Goal: Information Seeking & Learning: Learn about a topic

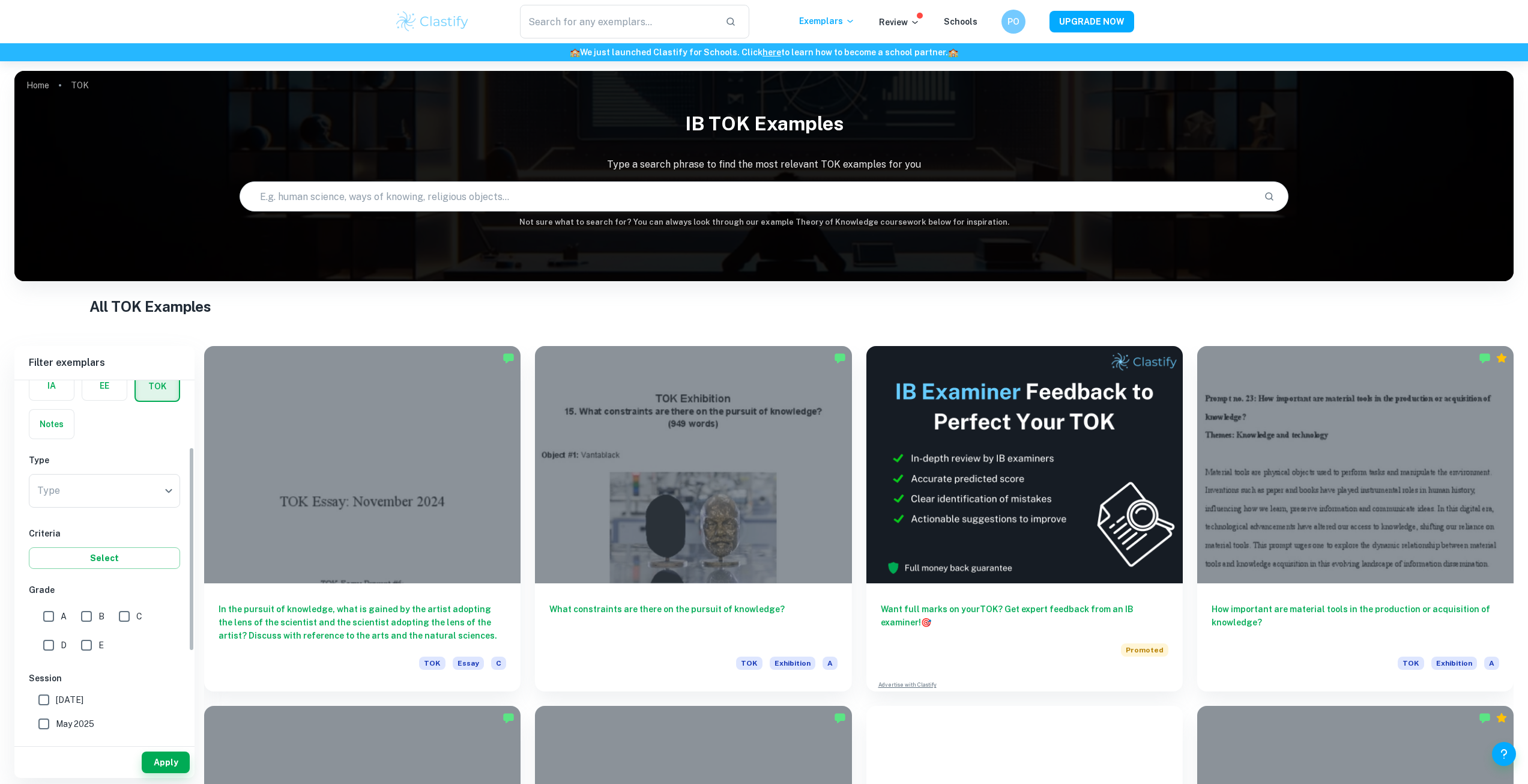
scroll to position [60, 0]
click at [85, 502] on body "We value your privacy We use cookies to enhance your browsing experience, serve…" at bounding box center [764, 453] width 1528 height 784
click at [80, 536] on li "Exhibition" at bounding box center [104, 528] width 151 height 22
type input "Exhibition"
click at [49, 622] on input "A" at bounding box center [49, 621] width 24 height 24
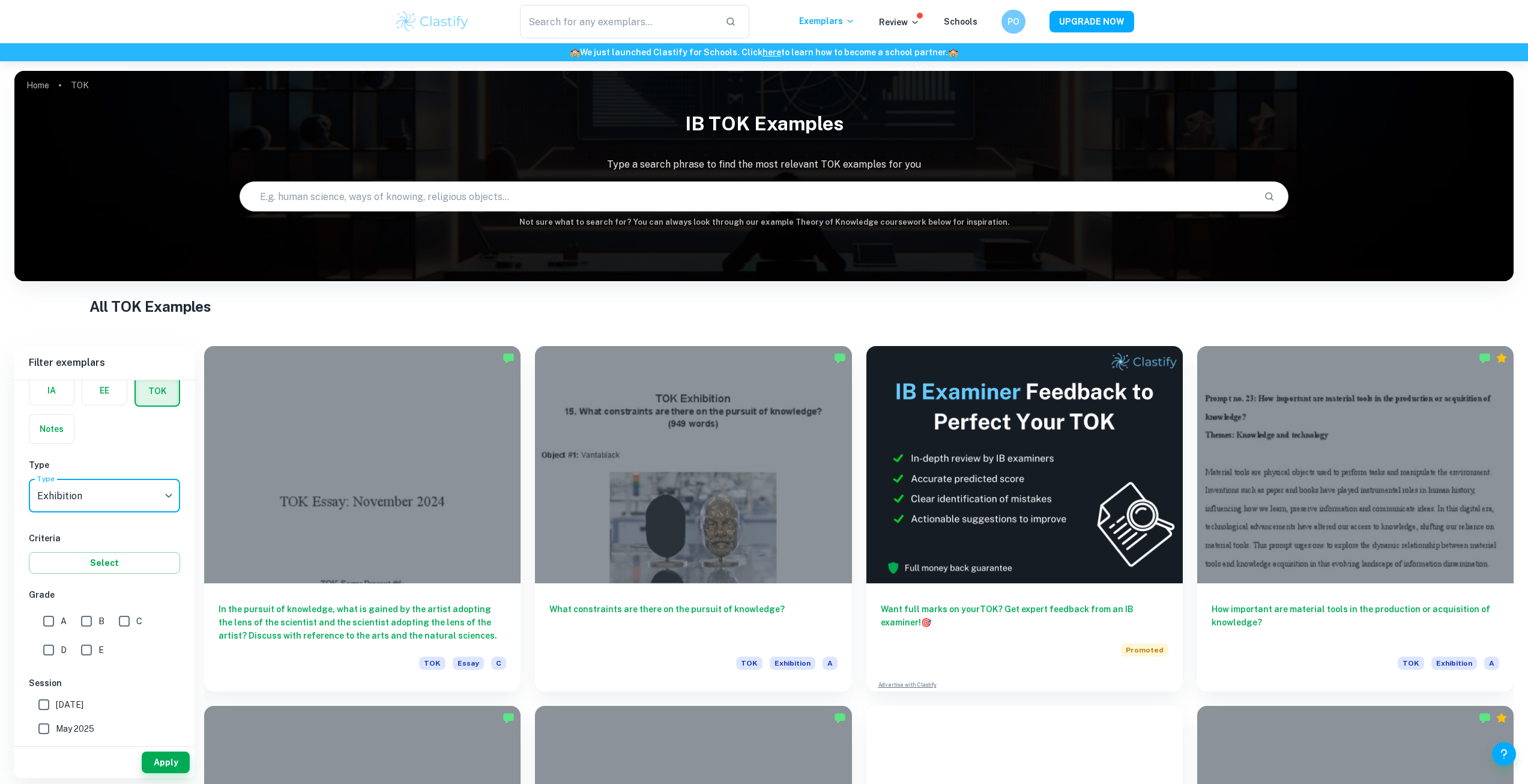
checkbox input "true"
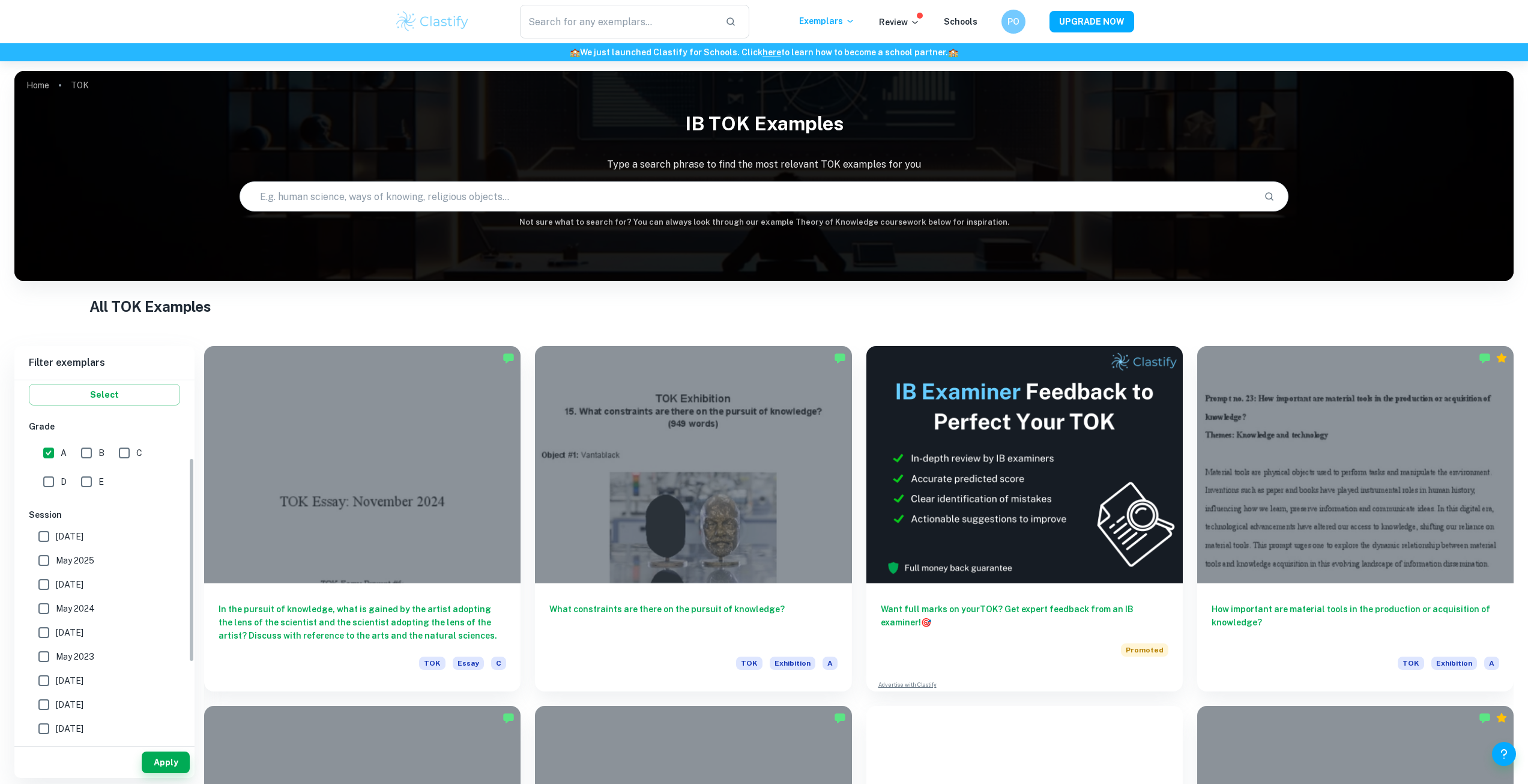
scroll to position [240, 0]
click at [176, 766] on button "Apply" at bounding box center [166, 762] width 48 height 22
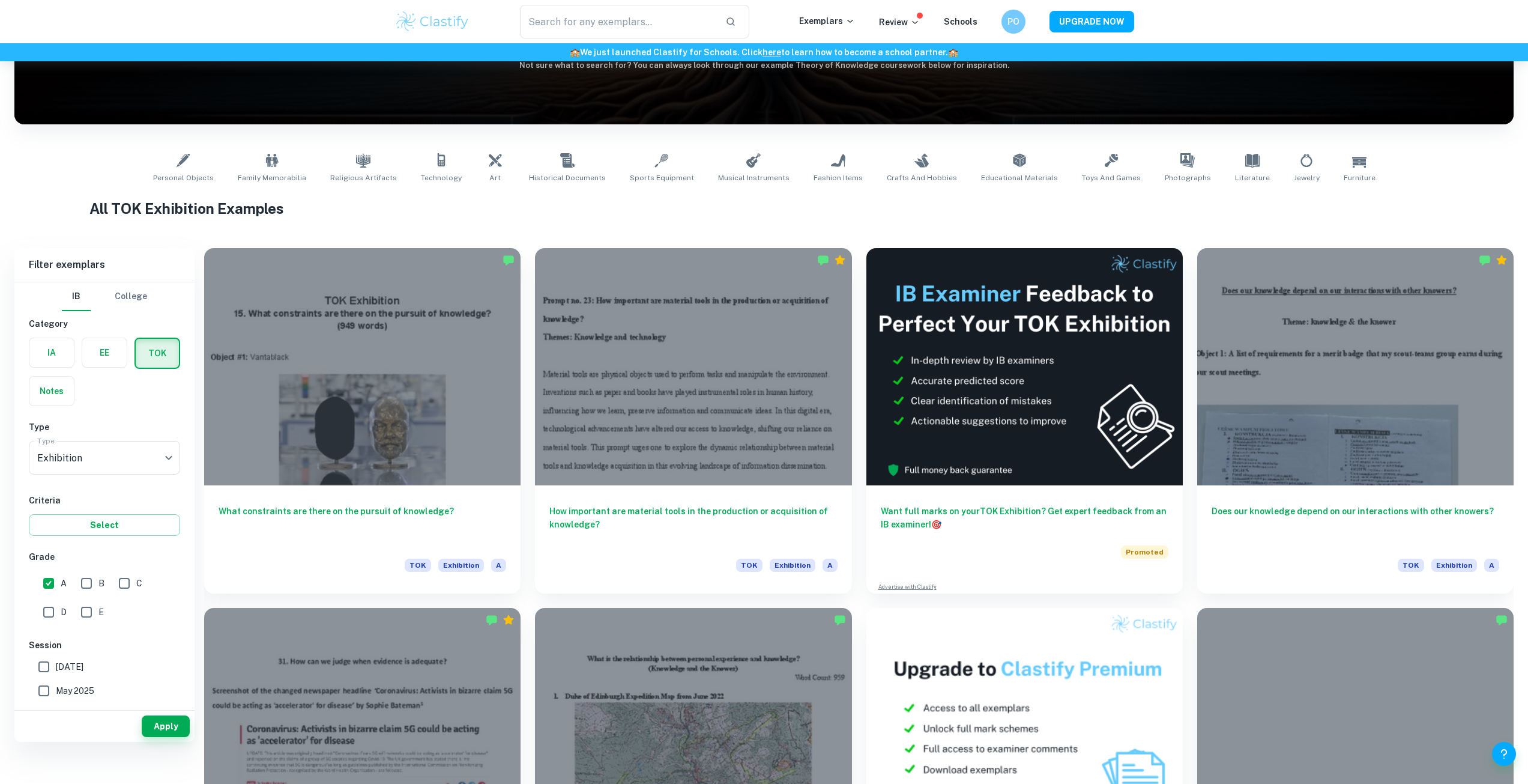
scroll to position [120, 0]
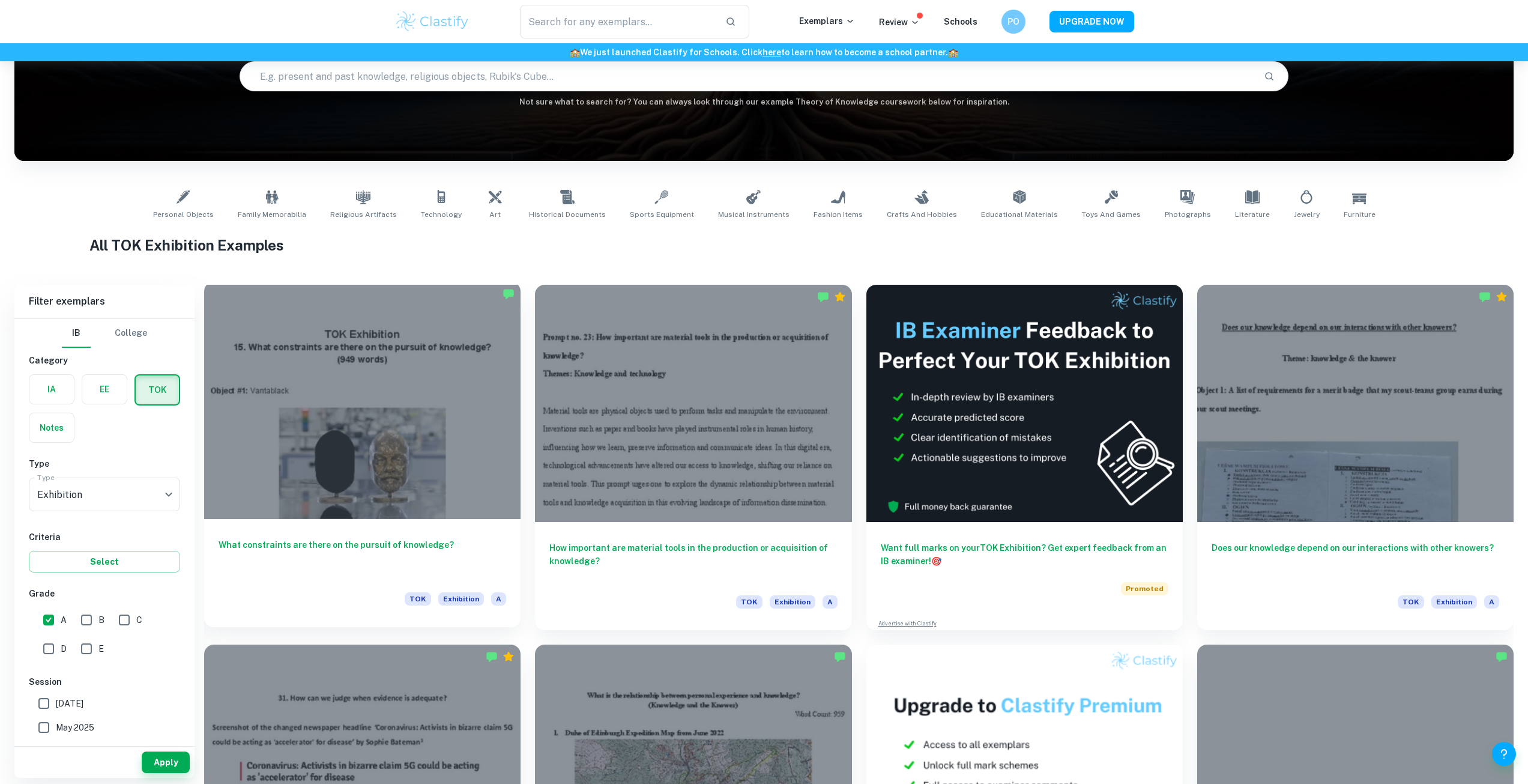
click at [357, 541] on h6 "What constraints are there on the pursuit of knowledge?" at bounding box center [363, 558] width 288 height 40
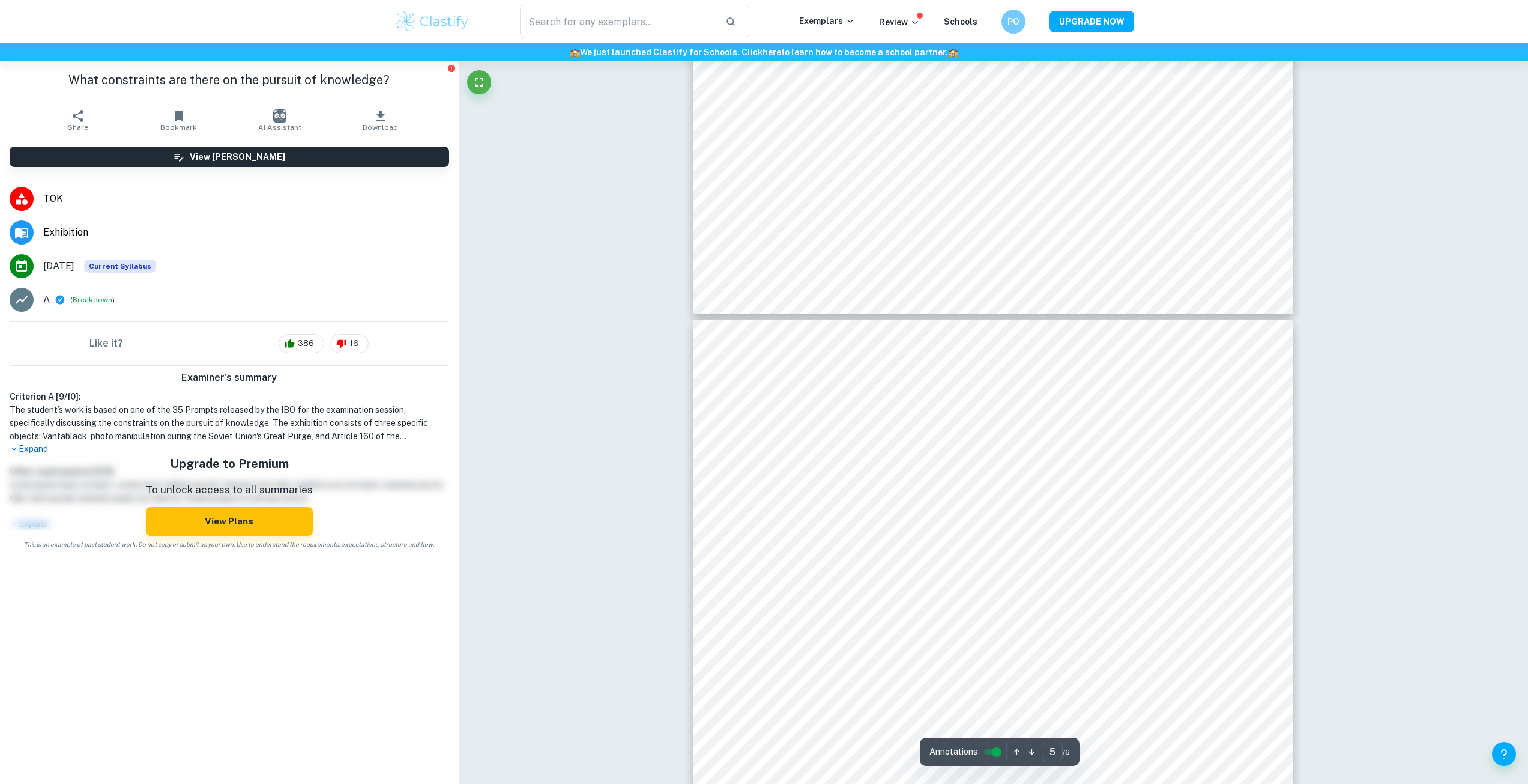
scroll to position [3242, 0]
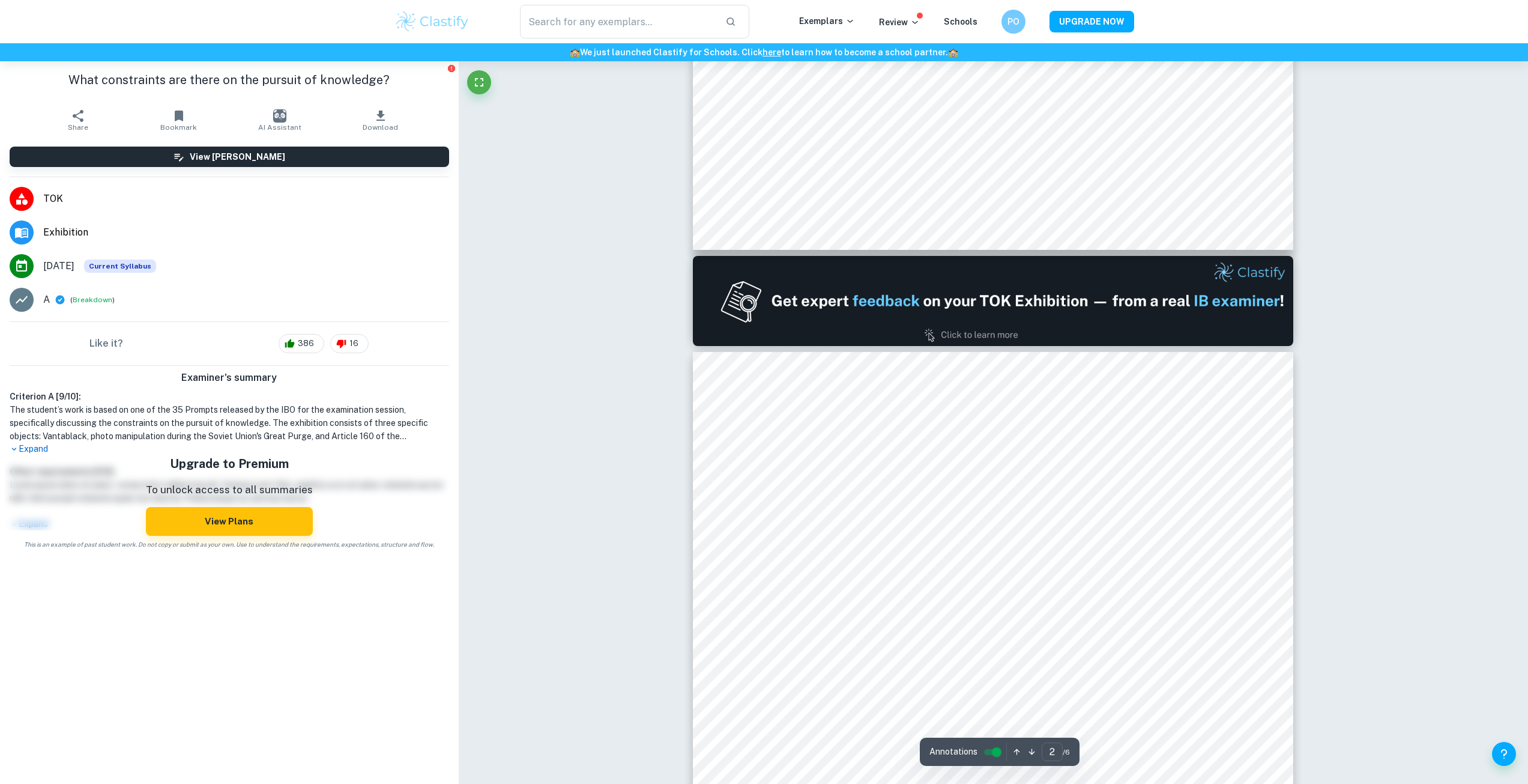
type input "1"
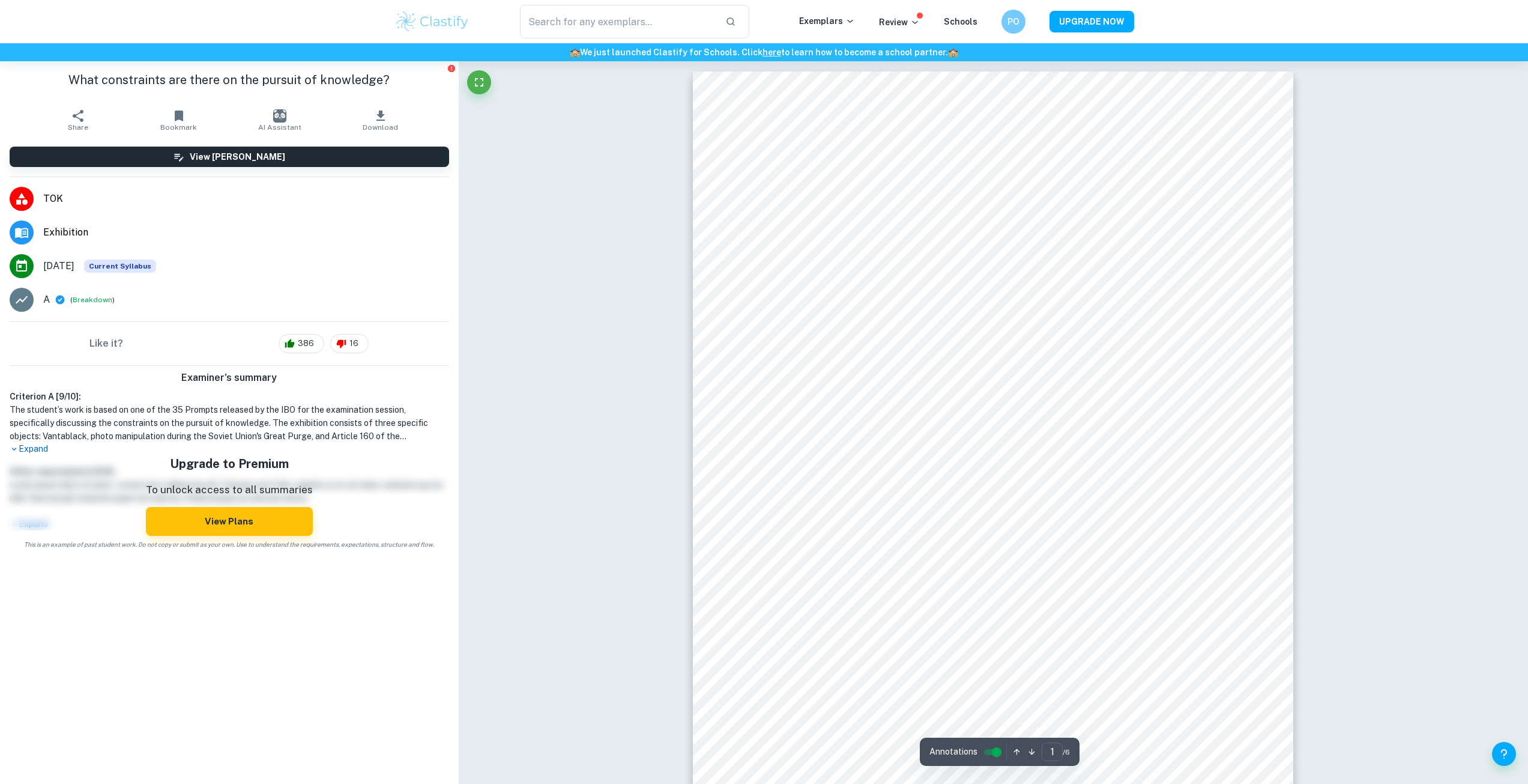
scroll to position [0, 0]
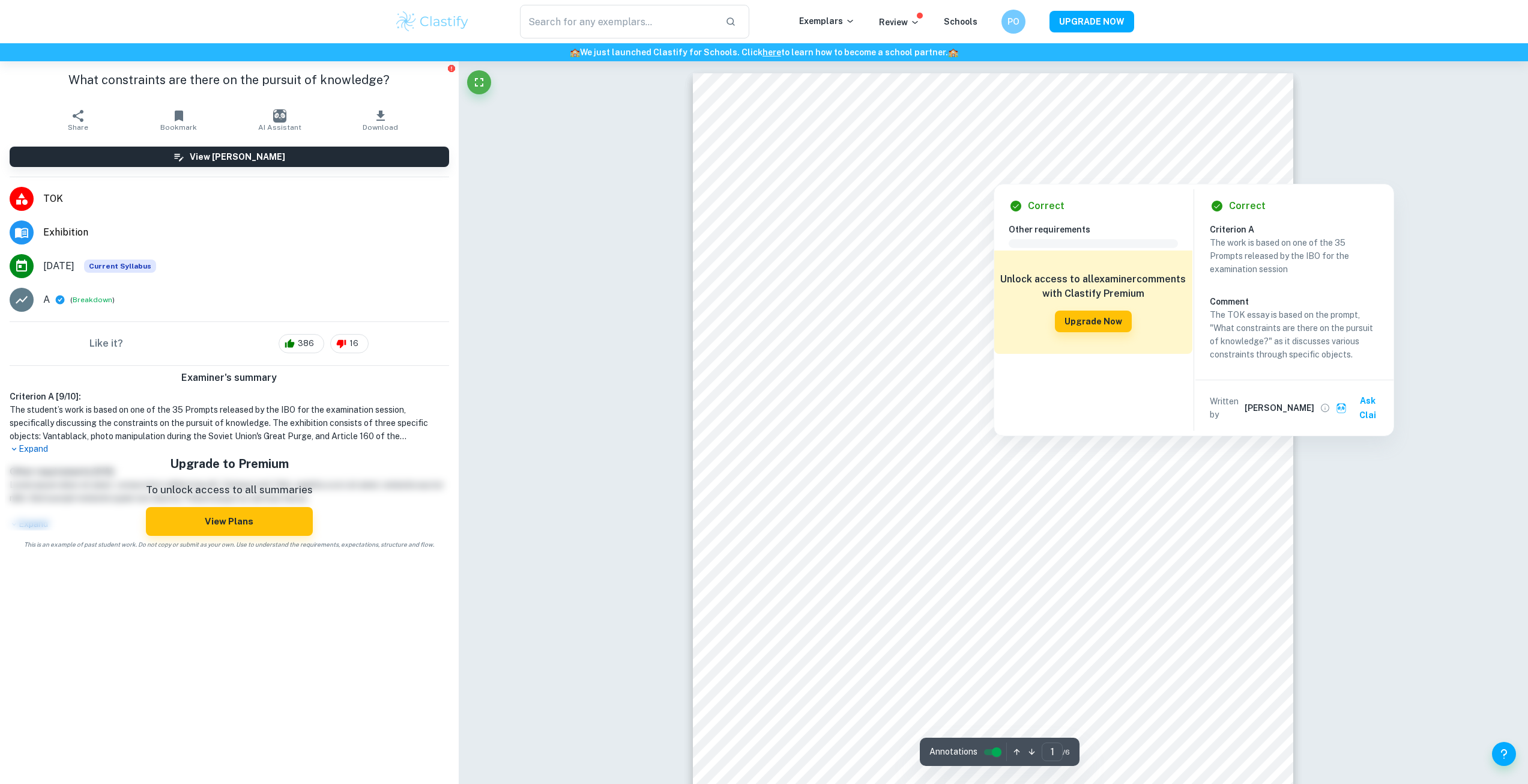
click at [1183, 177] on div at bounding box center [994, 174] width 392 height 16
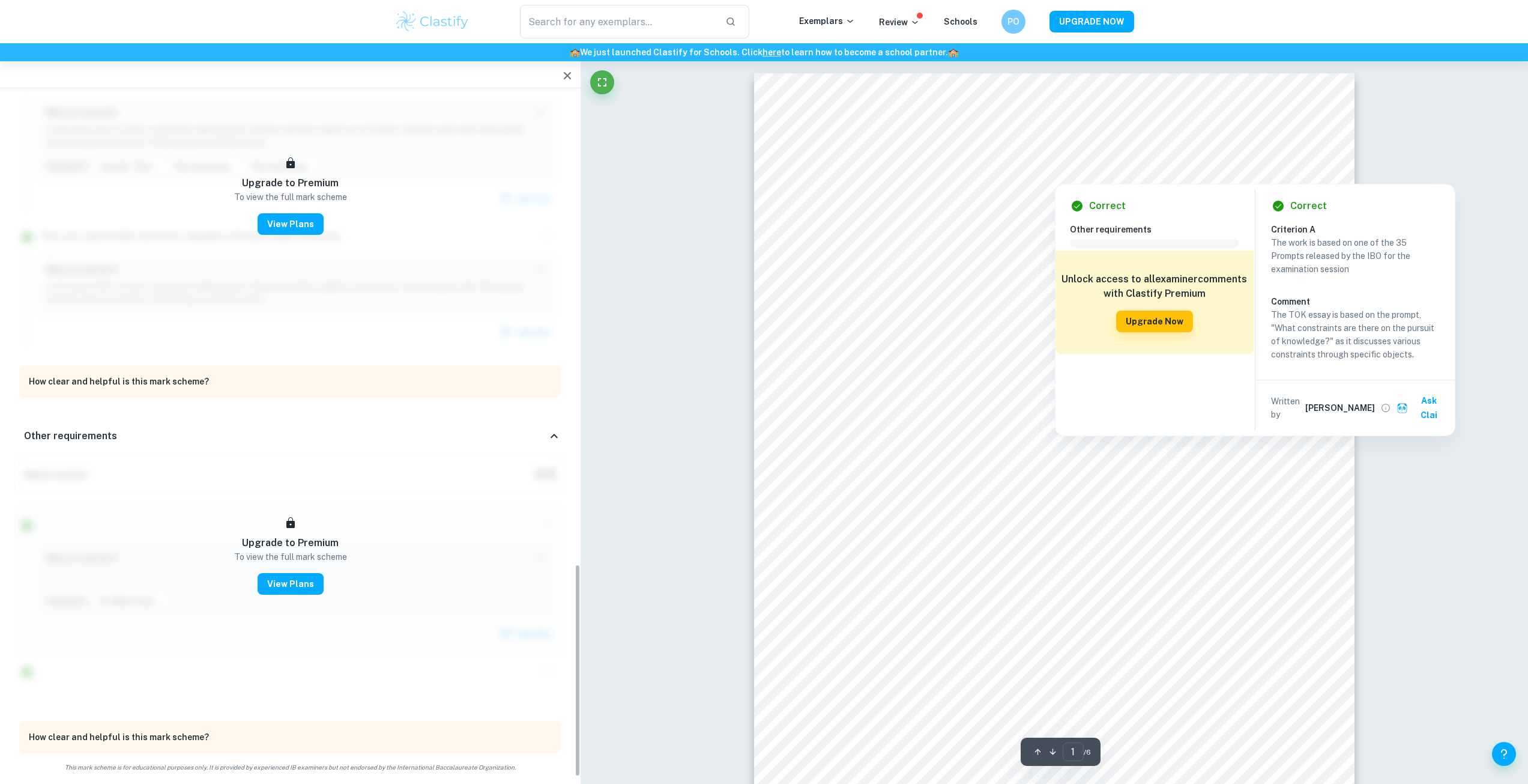
scroll to position [1508, 0]
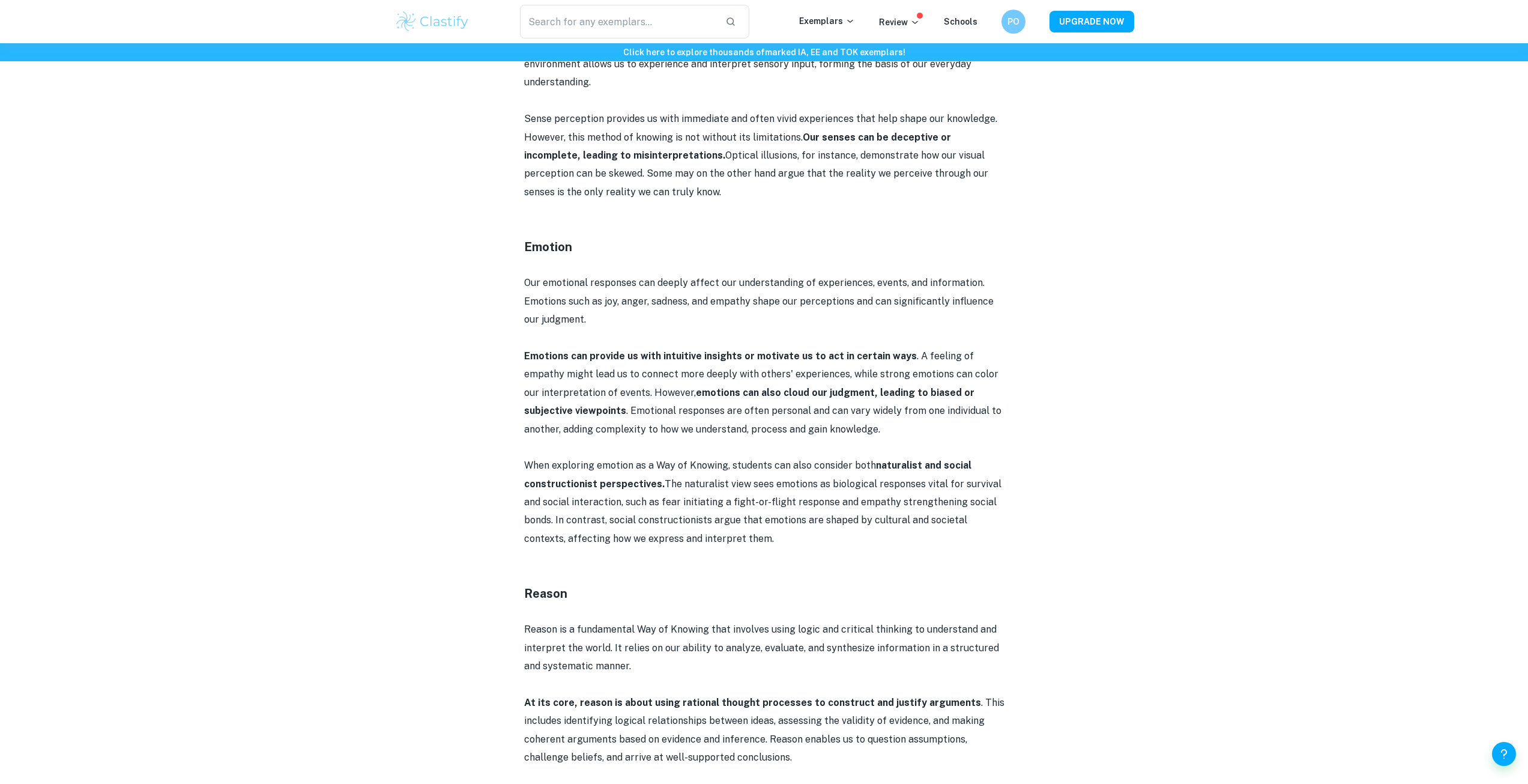
scroll to position [1381, 0]
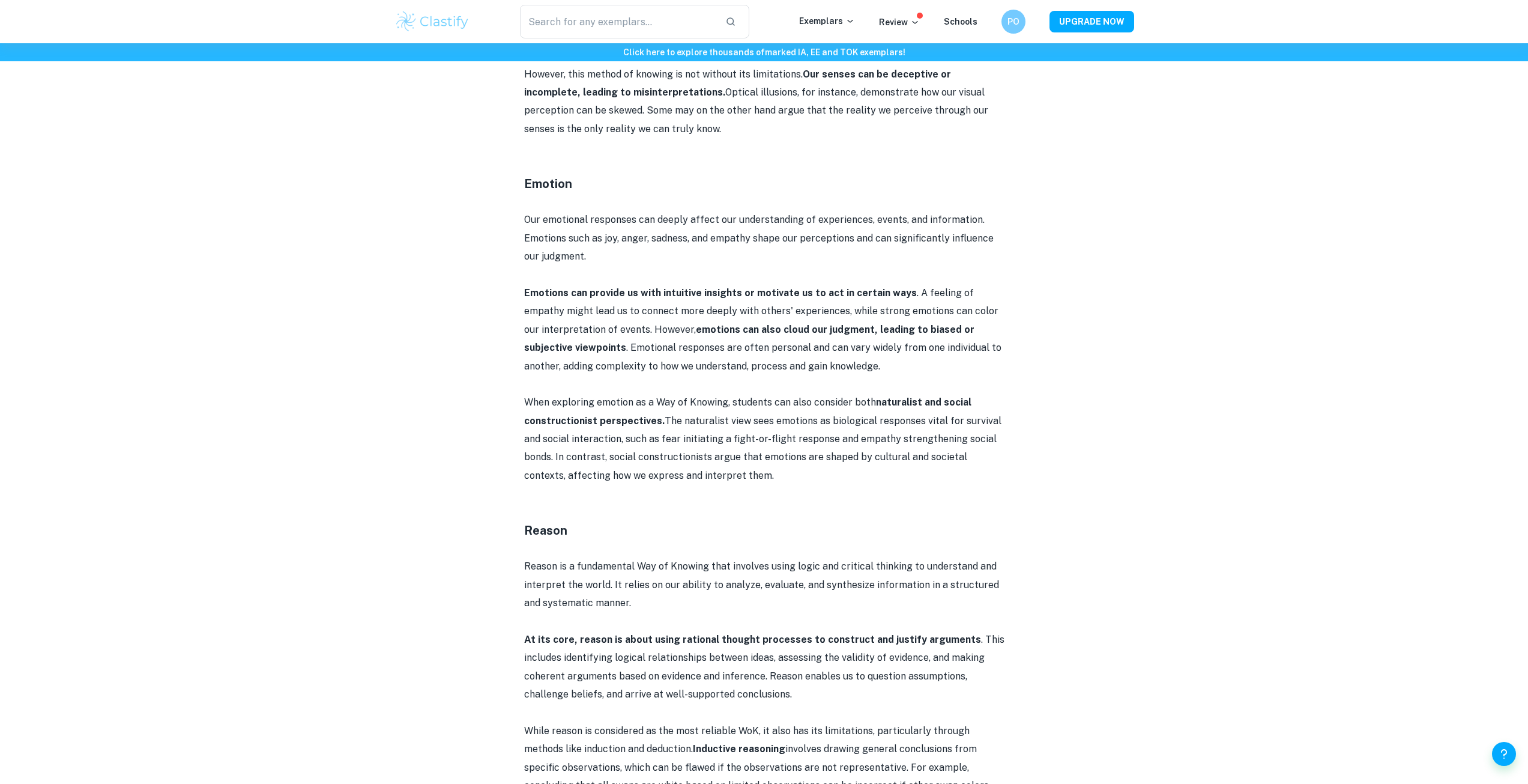
drag, startPoint x: 654, startPoint y: 509, endPoint x: 436, endPoint y: 506, distance: 218.6
click at [436, 506] on div "Theory of Knowledge: Ways of Knowing By [PERSON_NAME][DATE] Get feedback on you…" at bounding box center [764, 538] width 740 height 3654
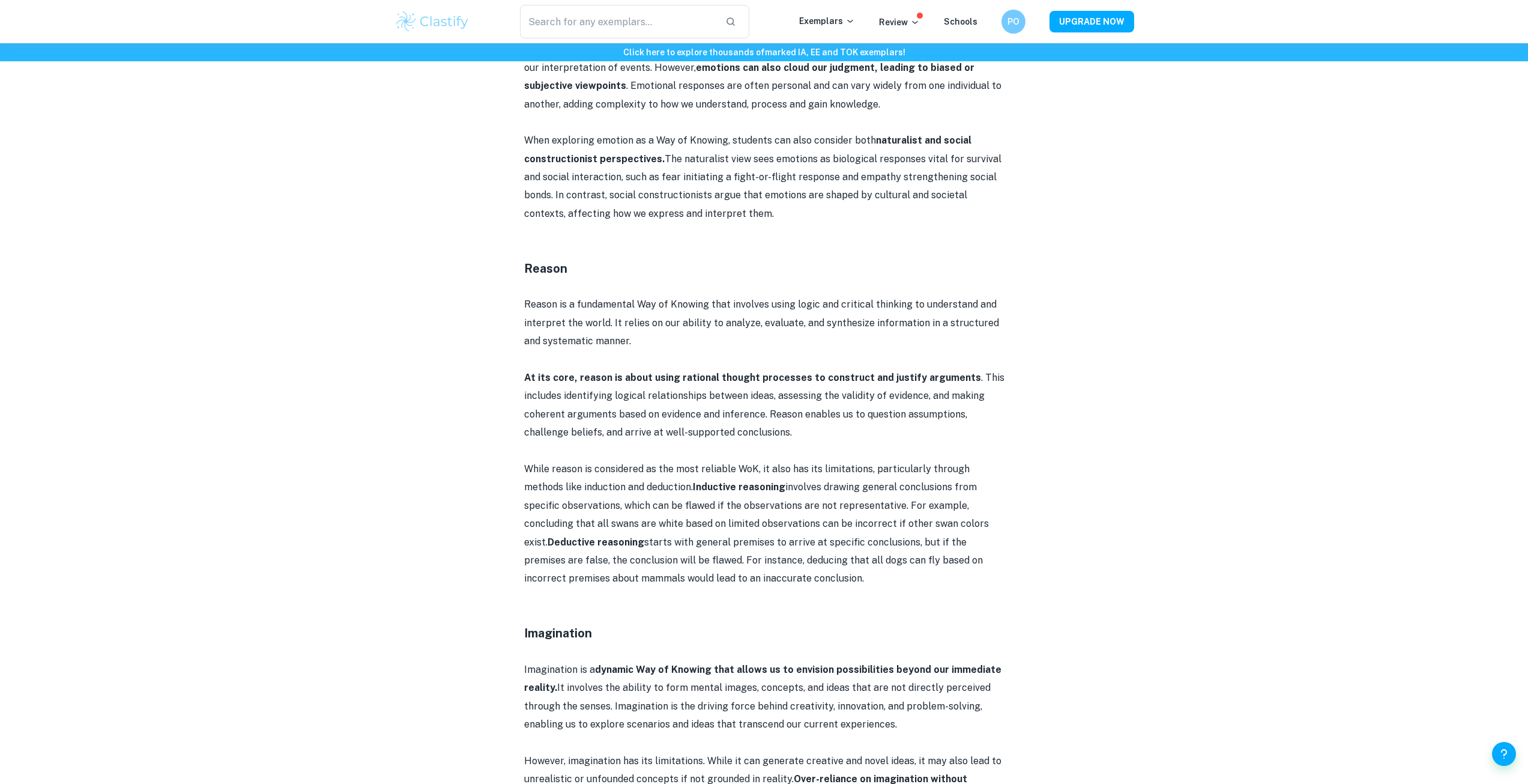
scroll to position [1681, 0]
